Goal: Information Seeking & Learning: Learn about a topic

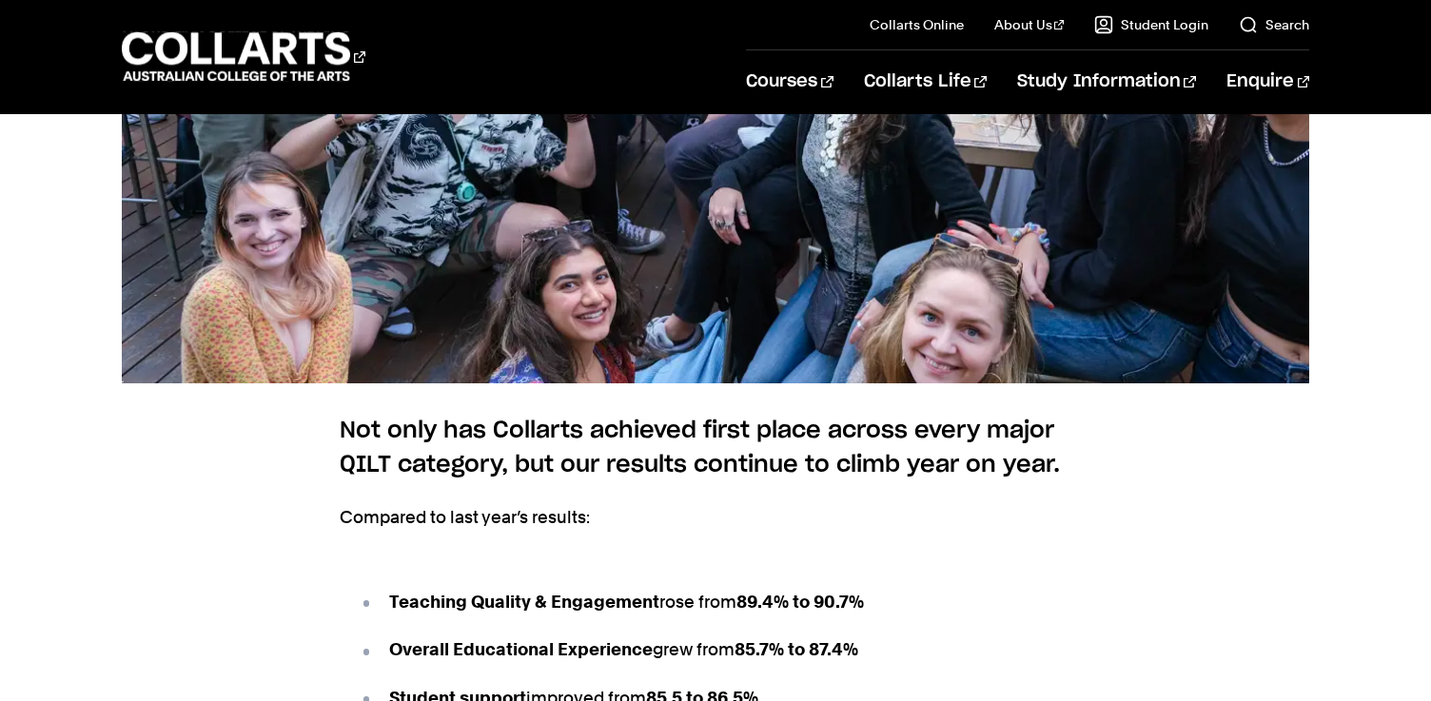
scroll to position [2410, 0]
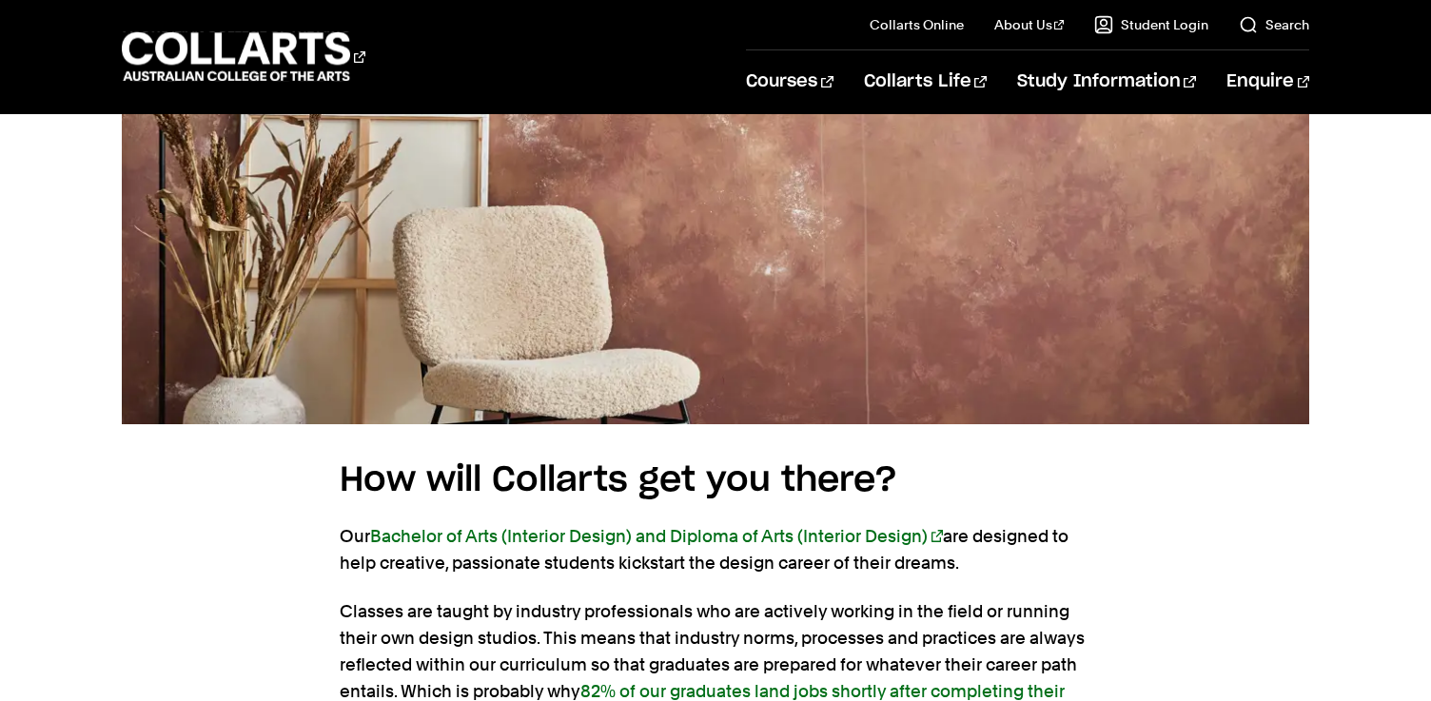
scroll to position [7101, 0]
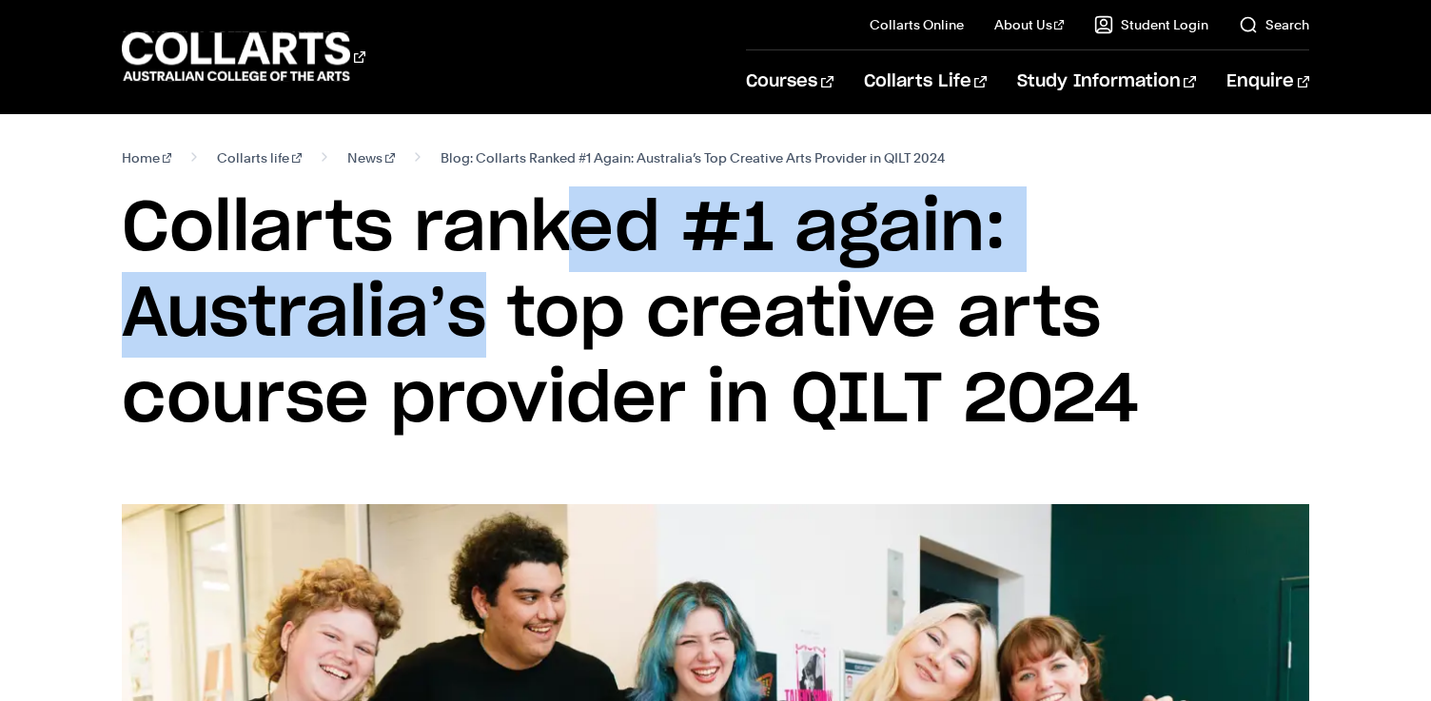
drag, startPoint x: 983, startPoint y: 240, endPoint x: 135, endPoint y: 196, distance: 848.7
click at [135, 196] on h1 "Collarts ranked #1 again: Australia’s top creative arts course provider in QILT…" at bounding box center [715, 314] width 1187 height 257
drag, startPoint x: 1144, startPoint y: 397, endPoint x: 123, endPoint y: 254, distance: 1031.6
click at [123, 254] on h1 "Collarts ranked #1 again: Australia’s top creative arts course provider in QILT…" at bounding box center [715, 314] width 1187 height 257
copy h1 "Collarts ranked #1 again: Australia’s top creative arts course provider in QILT…"
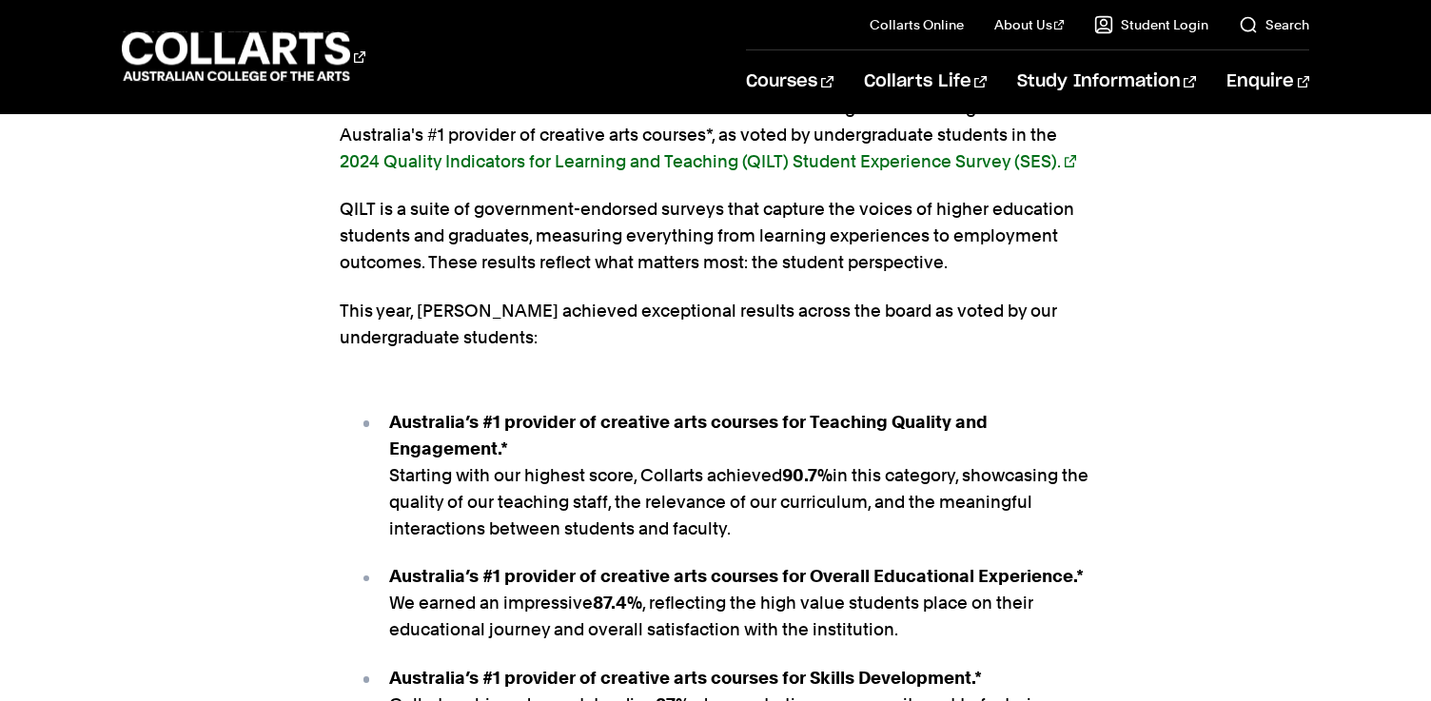
scroll to position [1197, 0]
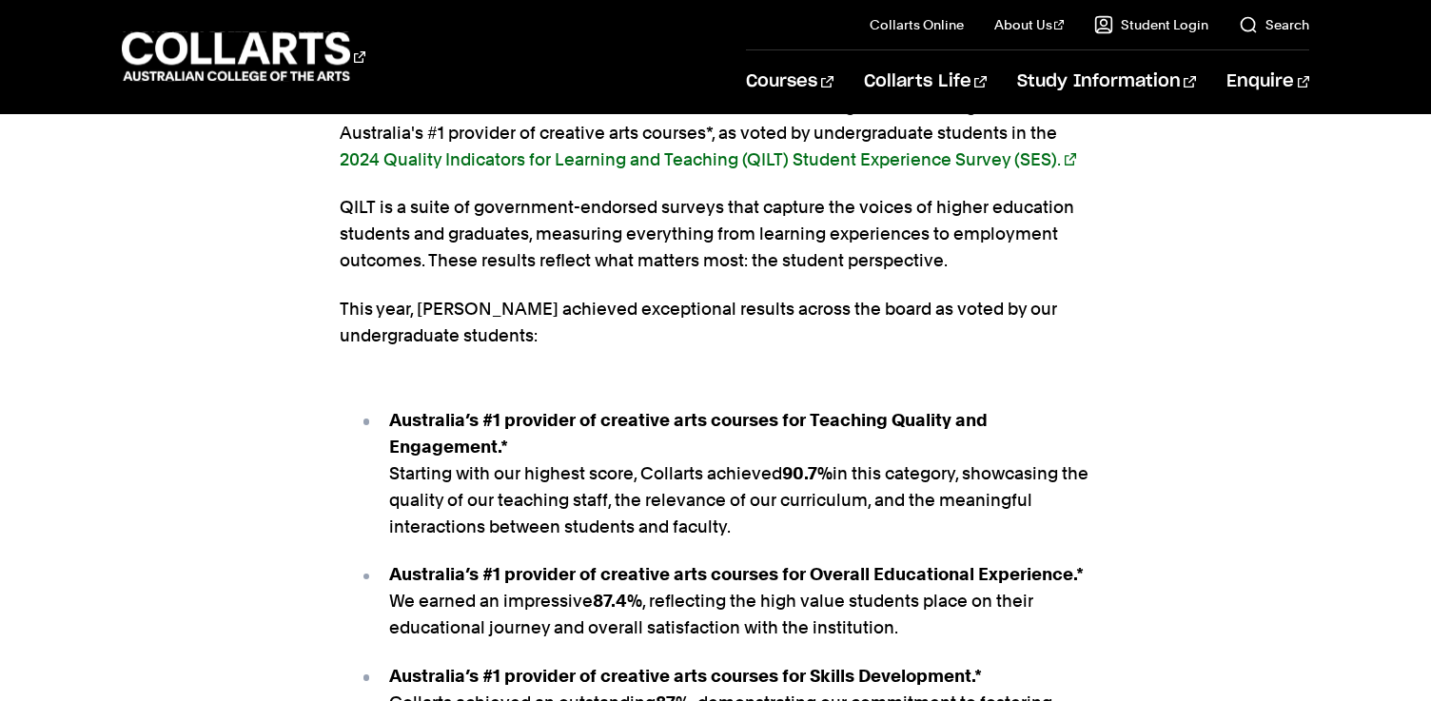
drag, startPoint x: 733, startPoint y: 522, endPoint x: 377, endPoint y: 422, distance: 370.5
click at [377, 422] on li "Australia’s #1 provider of creative arts courses for Teaching Quality and Engag…" at bounding box center [725, 473] width 733 height 133
copy p "Australia’s #1 provider of creative arts courses for Teaching Quality and Engag…"
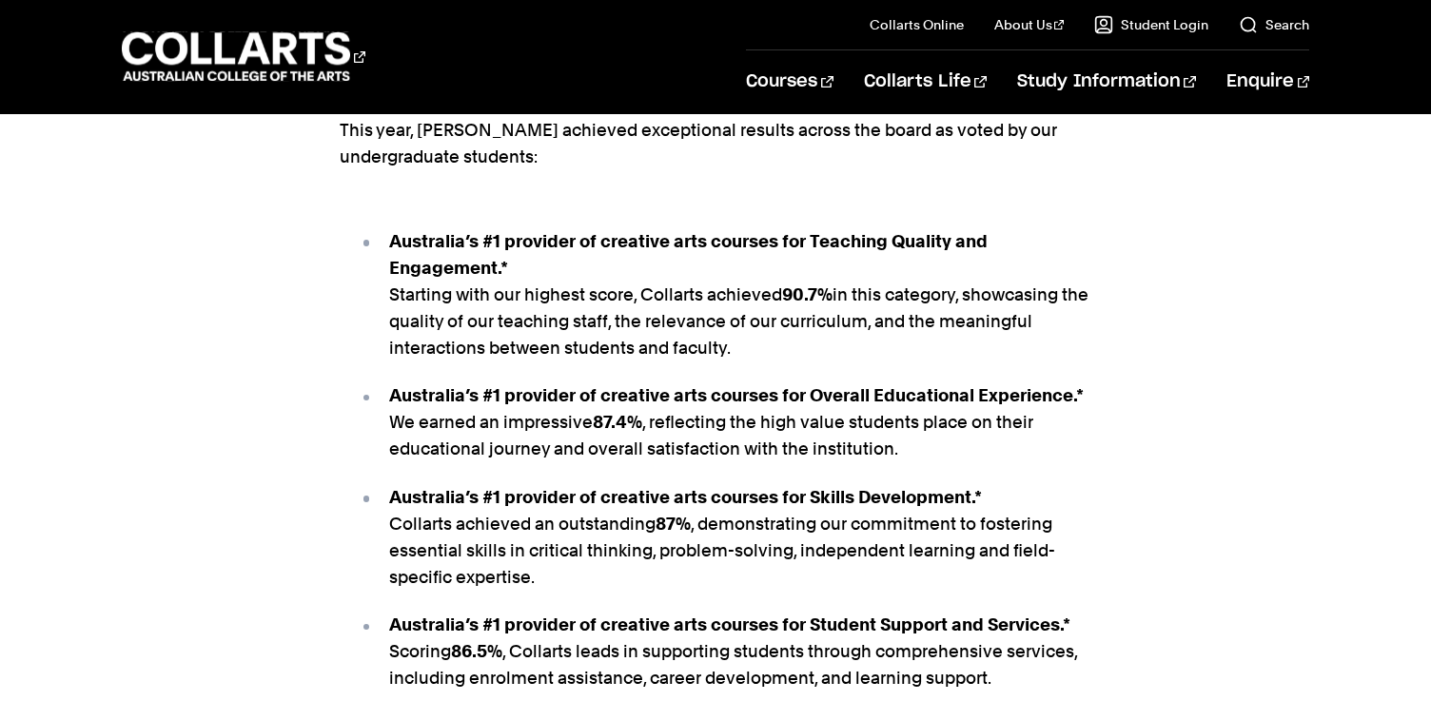
scroll to position [1379, 0]
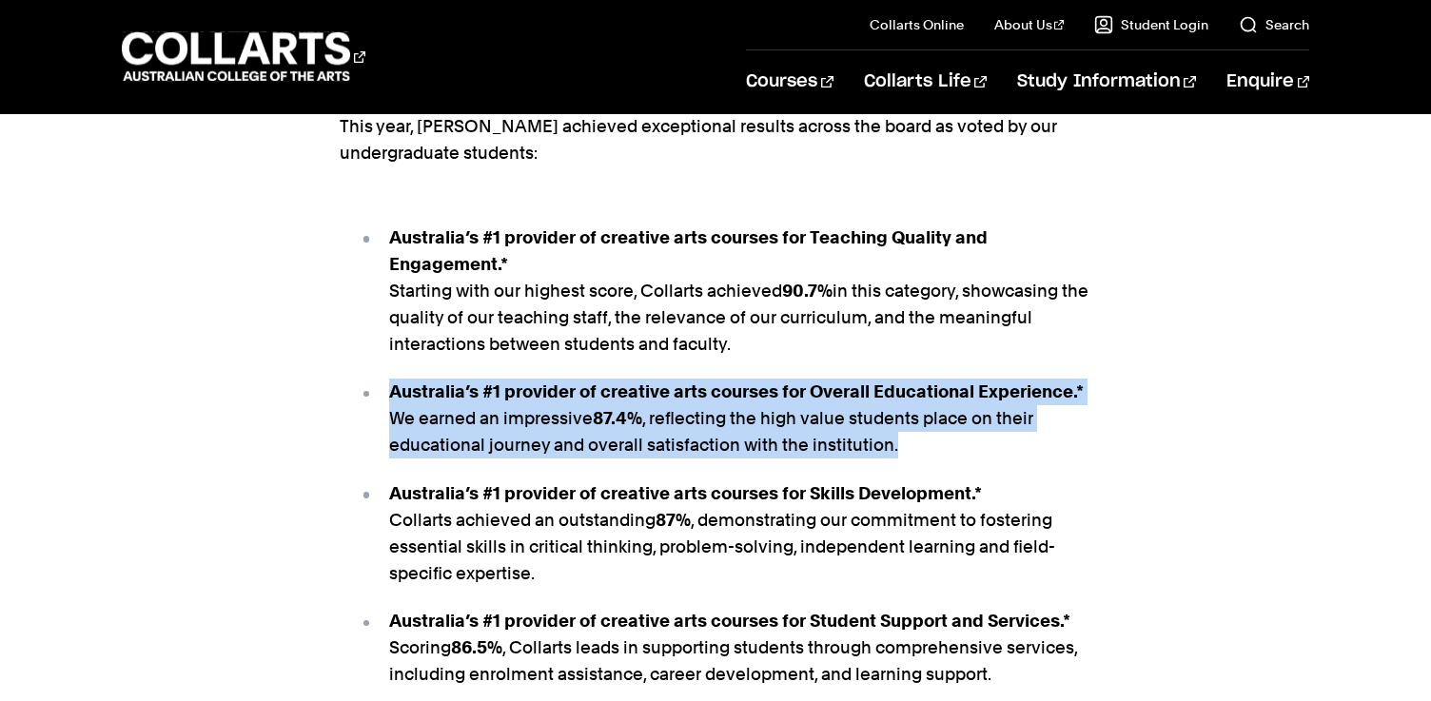
drag, startPoint x: 892, startPoint y: 441, endPoint x: 361, endPoint y: 390, distance: 533.3
click at [361, 390] on li "Australia’s #1 provider of creative arts courses for Overall Educational Experi…" at bounding box center [725, 419] width 733 height 80
copy p "Australia’s #1 provider of creative arts courses for Overall Educational Experi…"
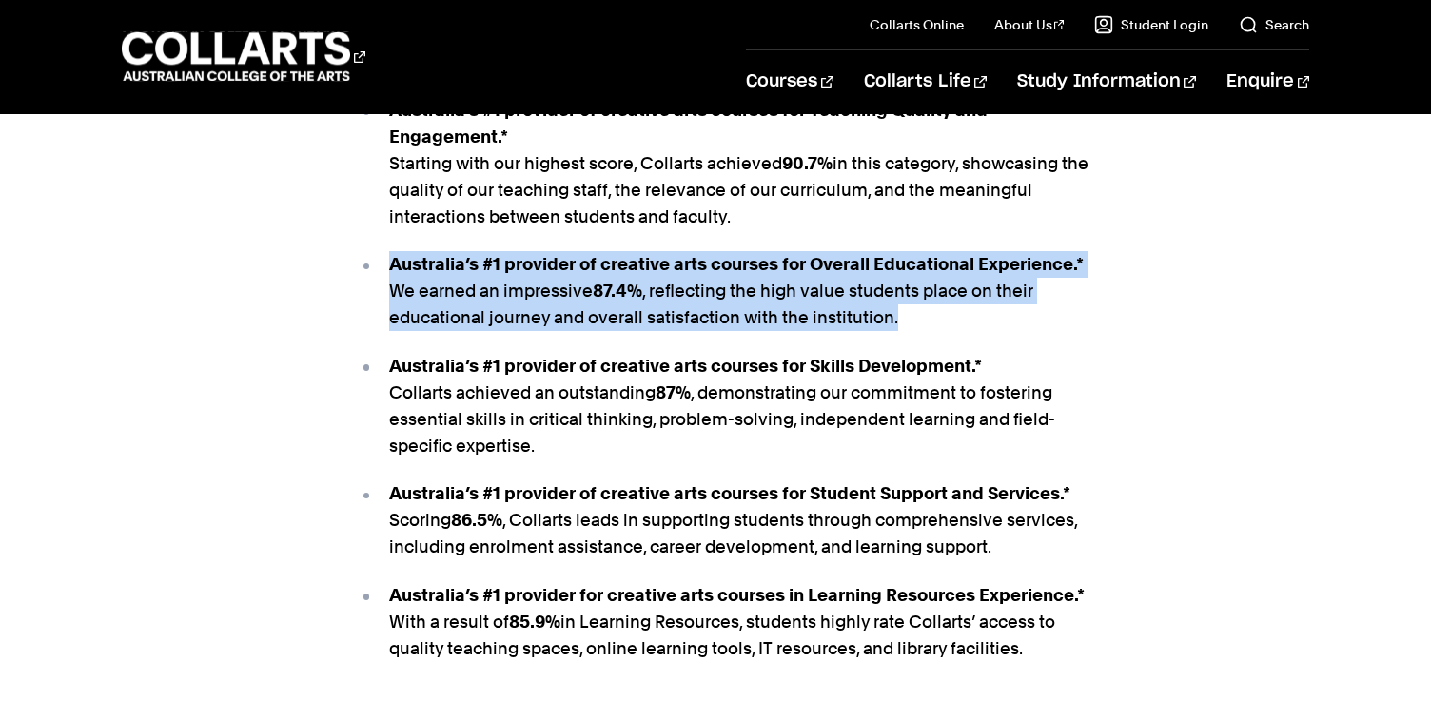
scroll to position [1518, 0]
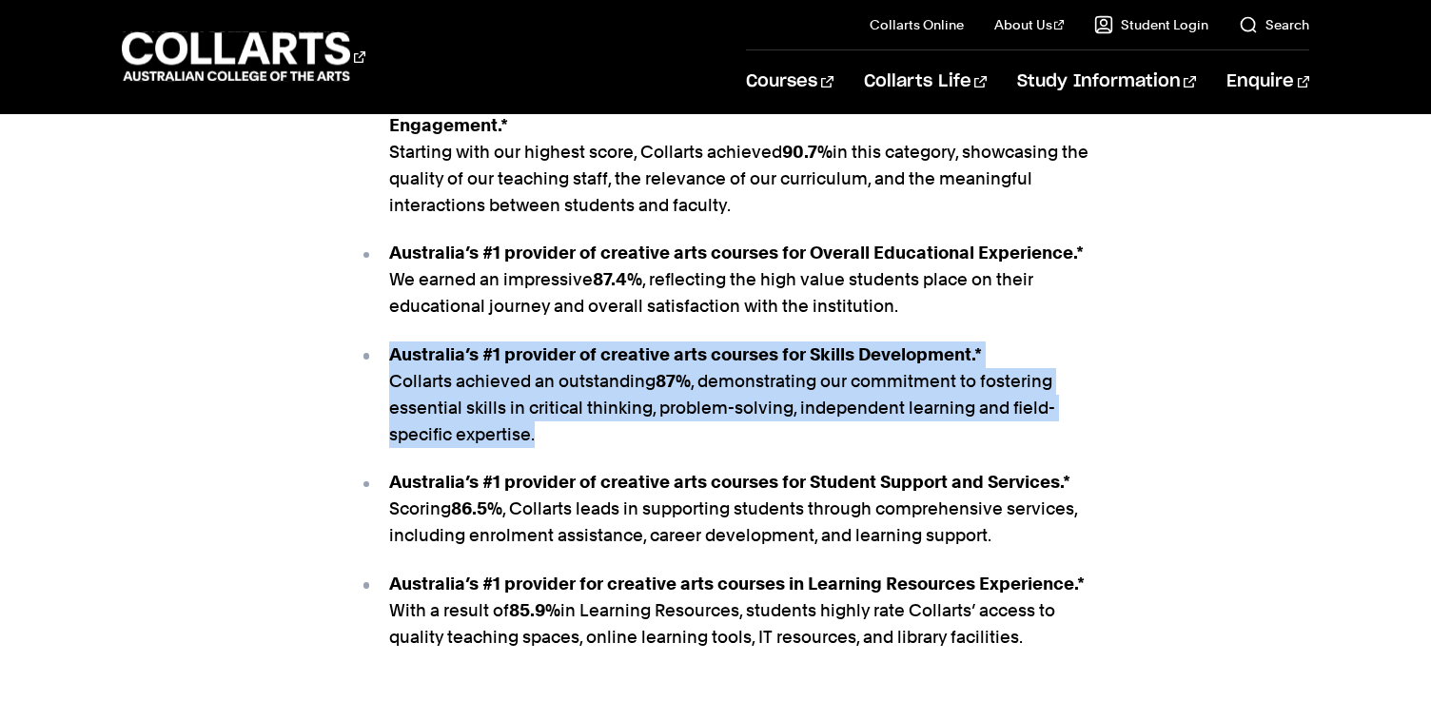
drag, startPoint x: 545, startPoint y: 438, endPoint x: 378, endPoint y: 361, distance: 184.3
click at [378, 361] on li "Australia’s #1 provider of creative arts courses for Skills Development.* Colla…" at bounding box center [725, 395] width 733 height 107
copy p "Australia’s #1 provider of creative arts courses for Skills Development.* Colla…"
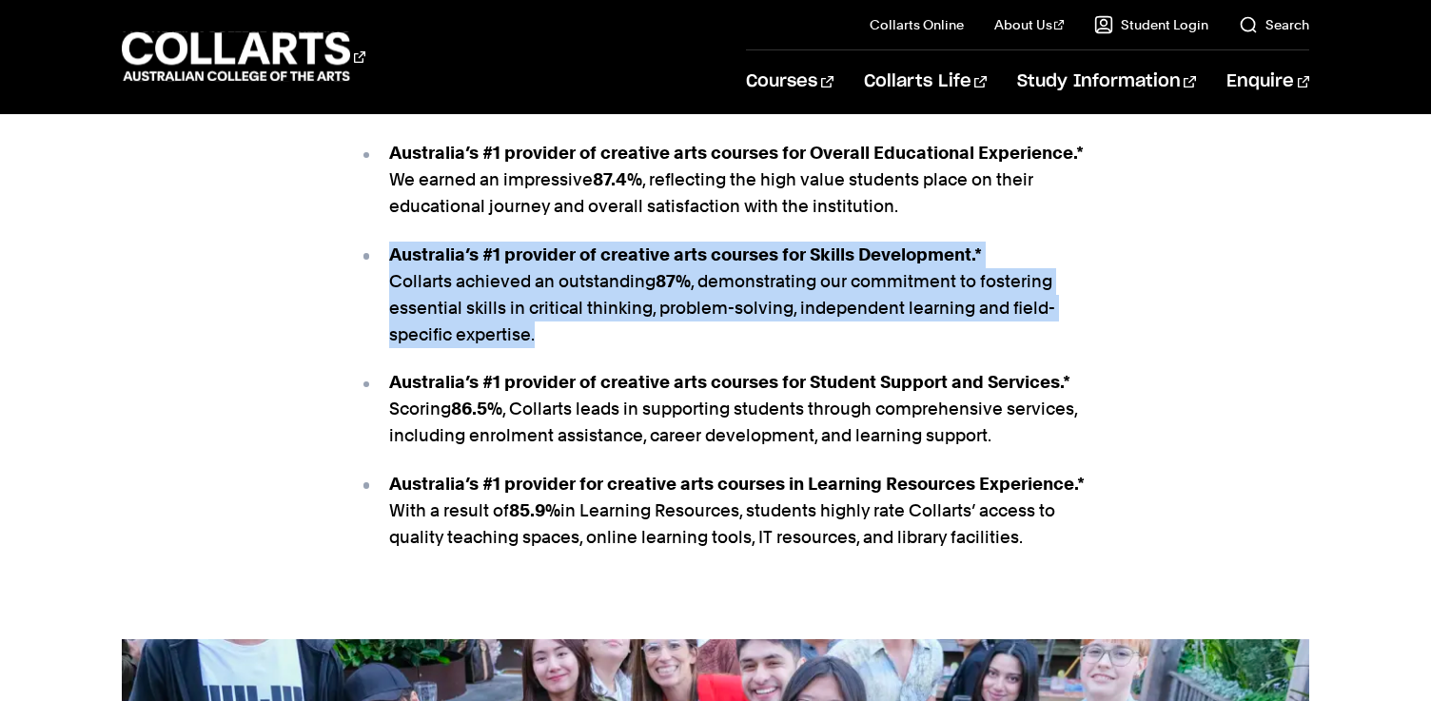
scroll to position [1624, 0]
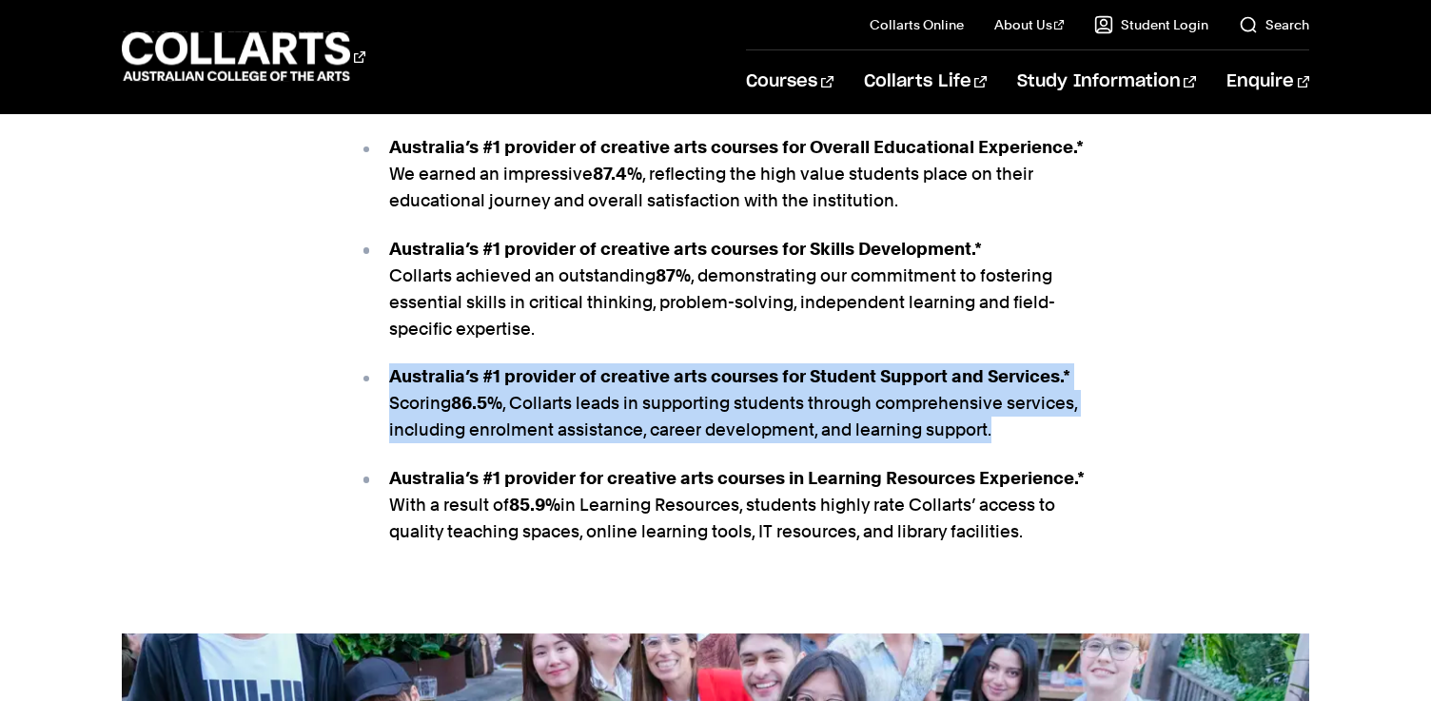
drag, startPoint x: 996, startPoint y: 433, endPoint x: 381, endPoint y: 373, distance: 617.5
click at [381, 373] on li "Australia’s #1 provider of creative arts courses for Student Support and Servic…" at bounding box center [725, 403] width 733 height 80
copy p "Australia’s #1 provider of creative arts courses for Student Support and Servic…"
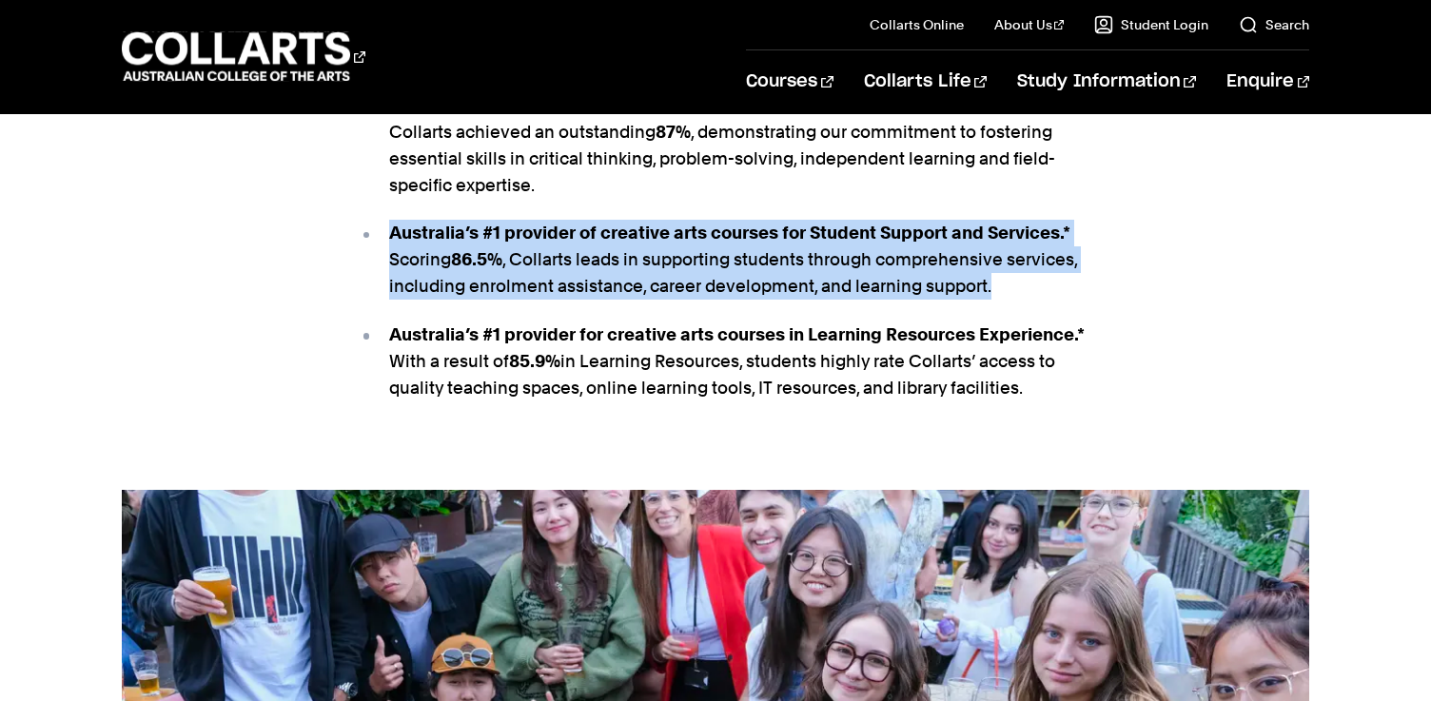
scroll to position [1775, 0]
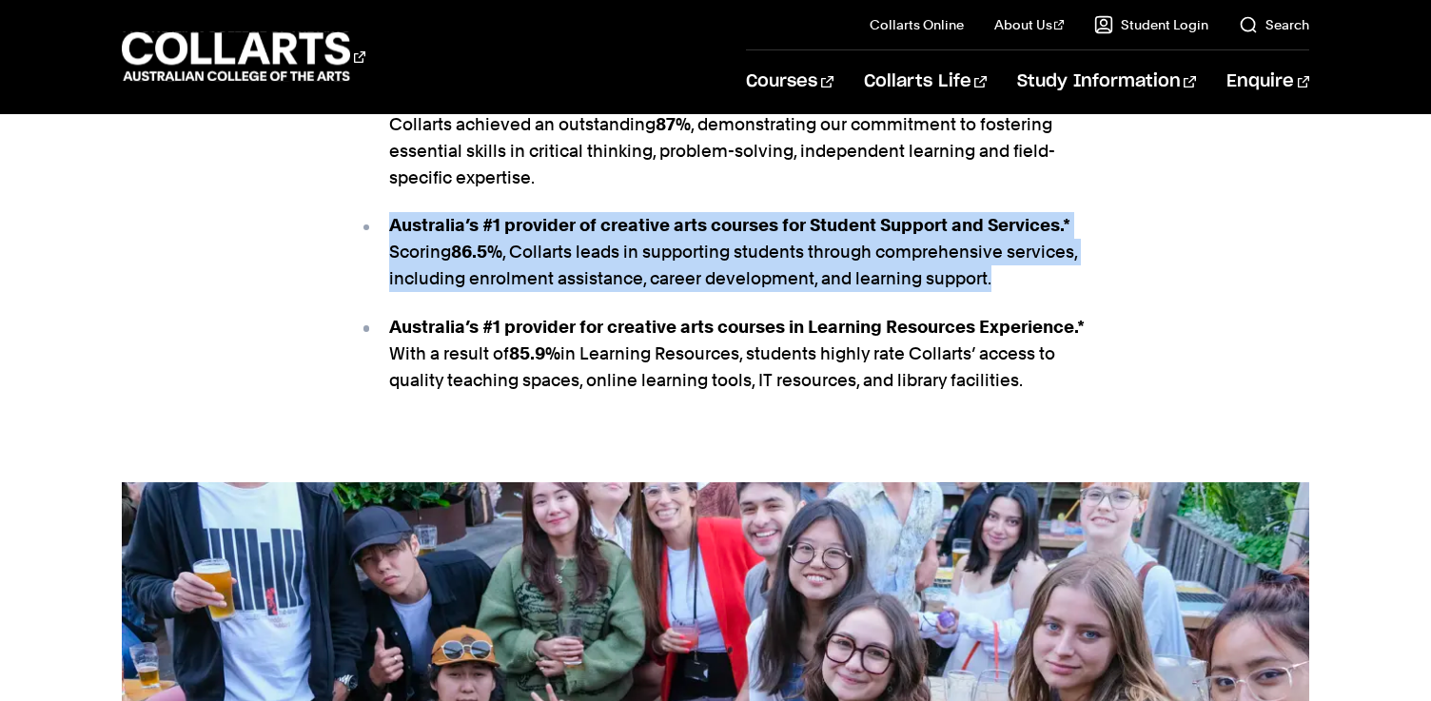
drag, startPoint x: 1026, startPoint y: 379, endPoint x: 393, endPoint y: 333, distance: 634.3
click at [393, 332] on p "Australia’s #1 provider for creative arts courses in Learning Resources Experie…" at bounding box center [740, 354] width 703 height 80
copy p "Australia’s #1 provider for creative arts courses in Learning Resources Experie…"
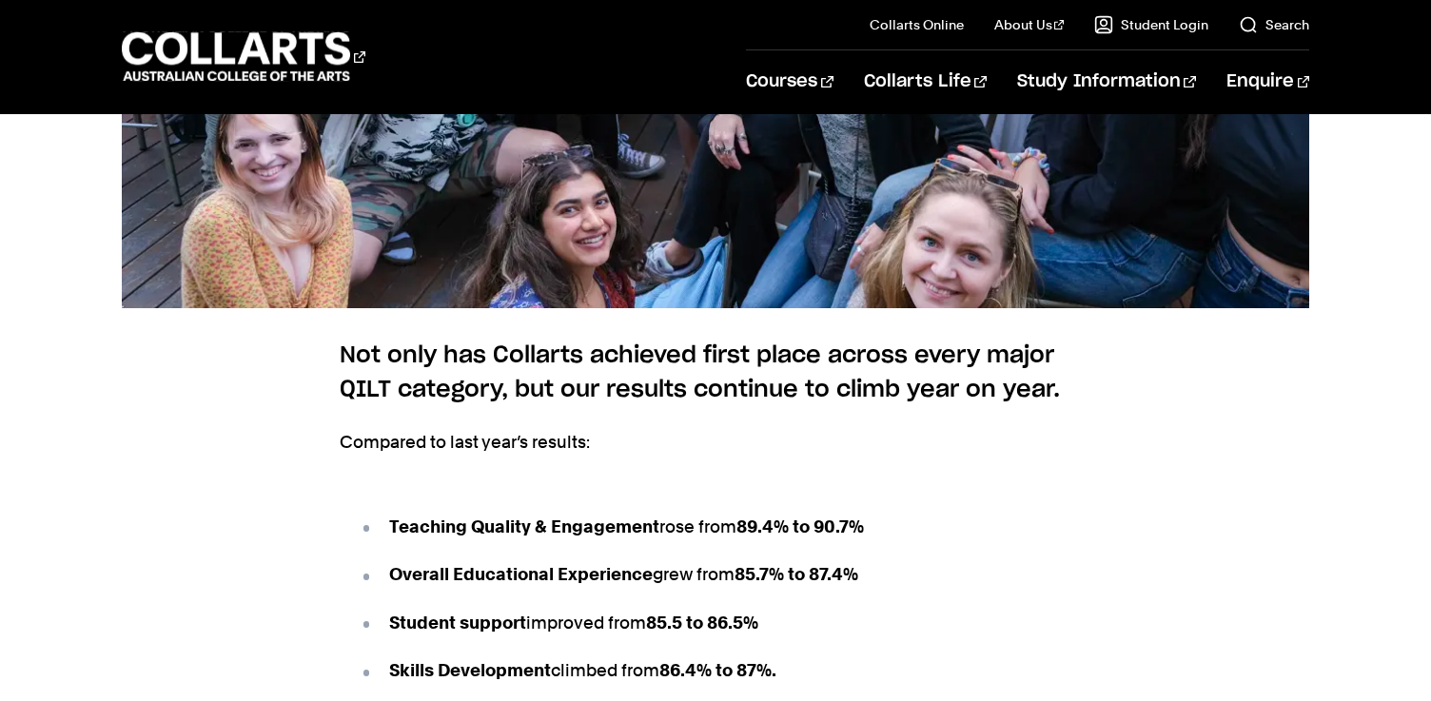
scroll to position [2485, 0]
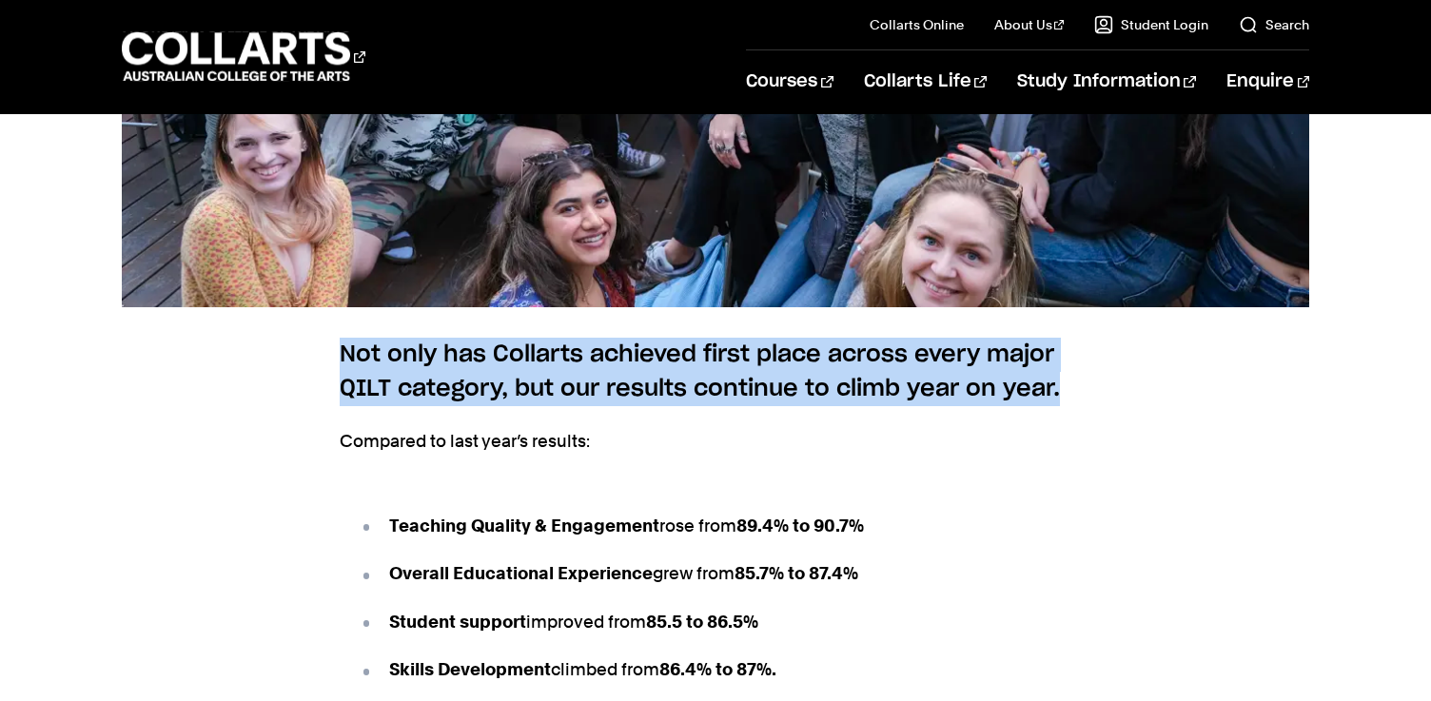
drag, startPoint x: 1073, startPoint y: 393, endPoint x: 328, endPoint y: 353, distance: 745.9
click at [328, 353] on div "Not only has Collarts achieved first place across every major QILT category, bu…" at bounding box center [715, 698] width 1431 height 783
copy h6 "Not only has Collarts achieved first place across every major QILT category, bu…"
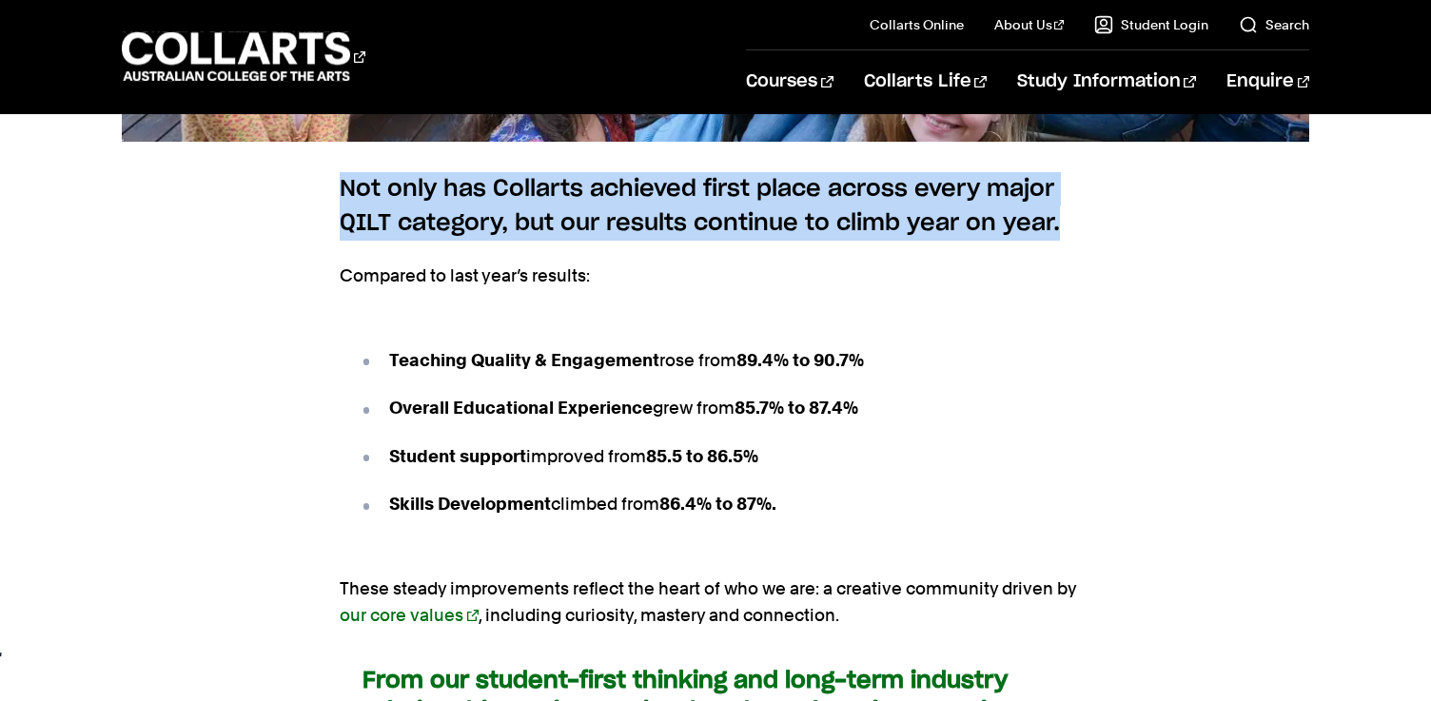
scroll to position [2652, 0]
